Goal: Find specific page/section: Find specific page/section

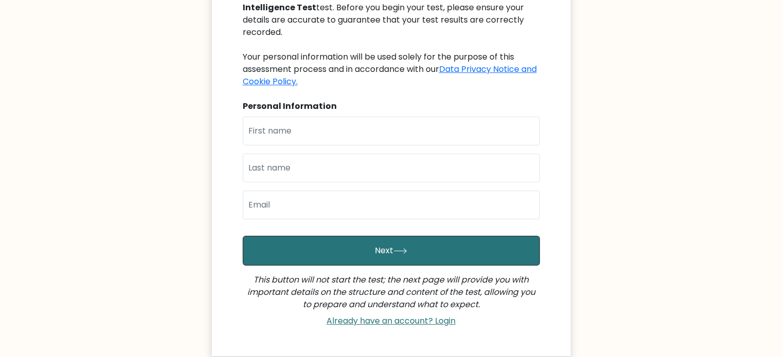
scroll to position [154, 0]
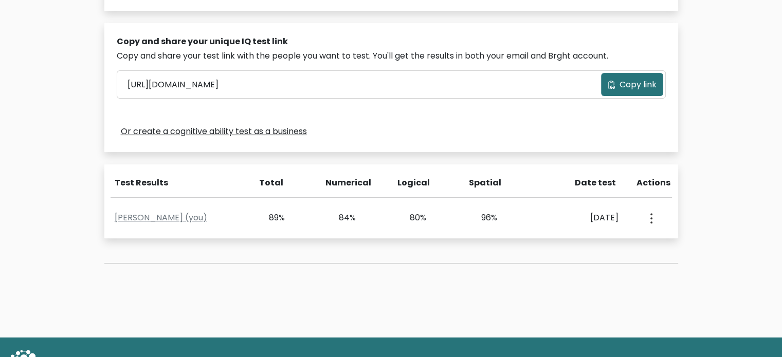
scroll to position [308, 0]
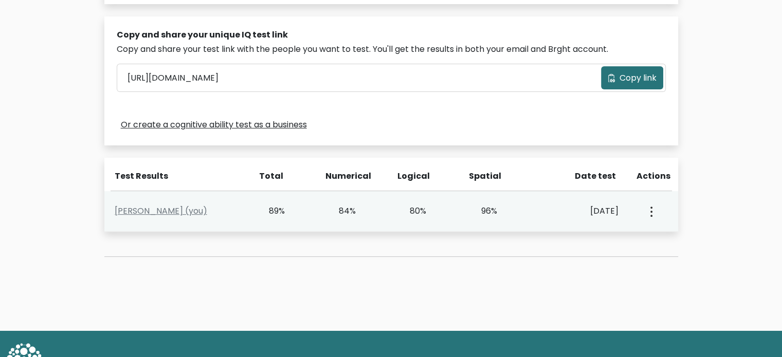
click at [653, 214] on button "button" at bounding box center [650, 211] width 8 height 32
click at [659, 236] on link "View Profile" at bounding box center [686, 241] width 81 height 16
